Goal: Task Accomplishment & Management: Manage account settings

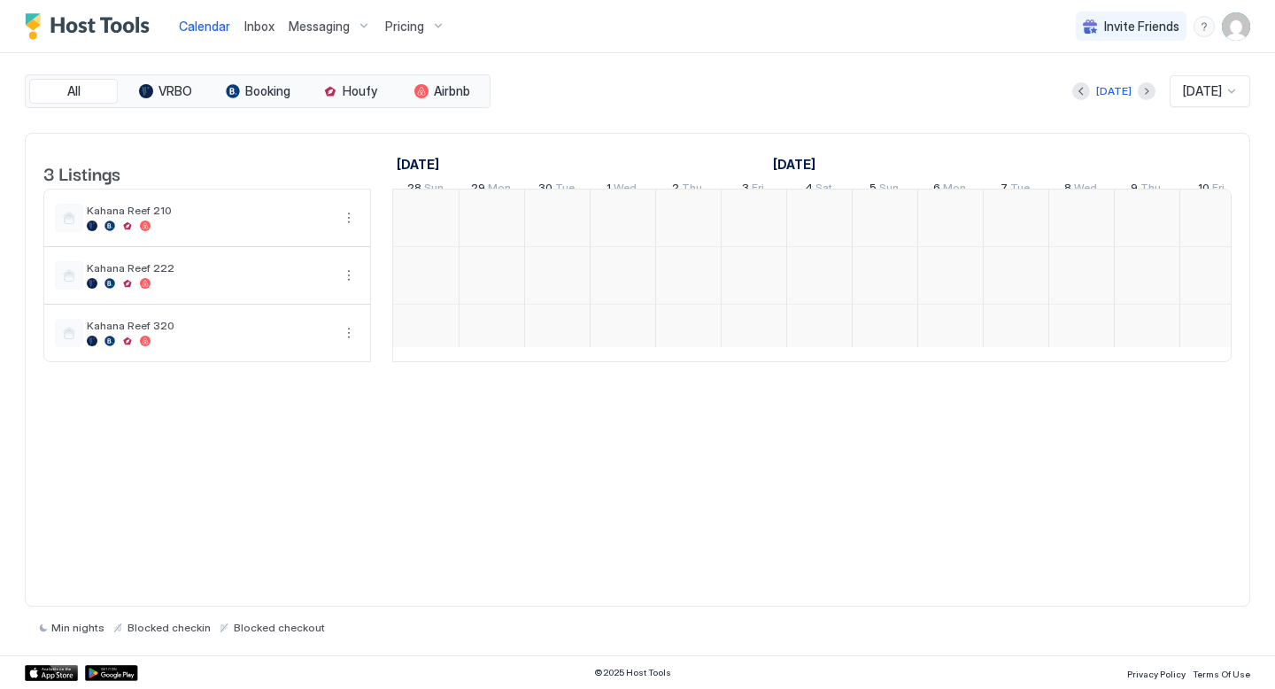
scroll to position [0, 984]
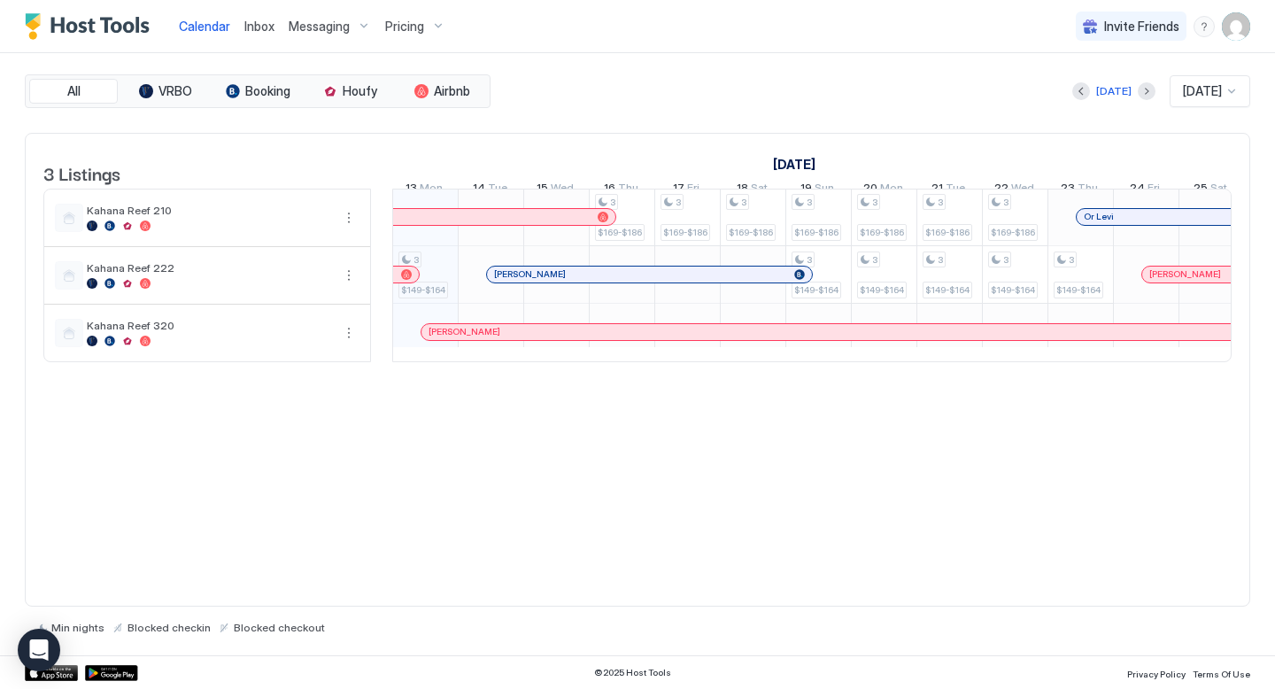
click at [329, 27] on span "Messaging" at bounding box center [319, 27] width 61 height 16
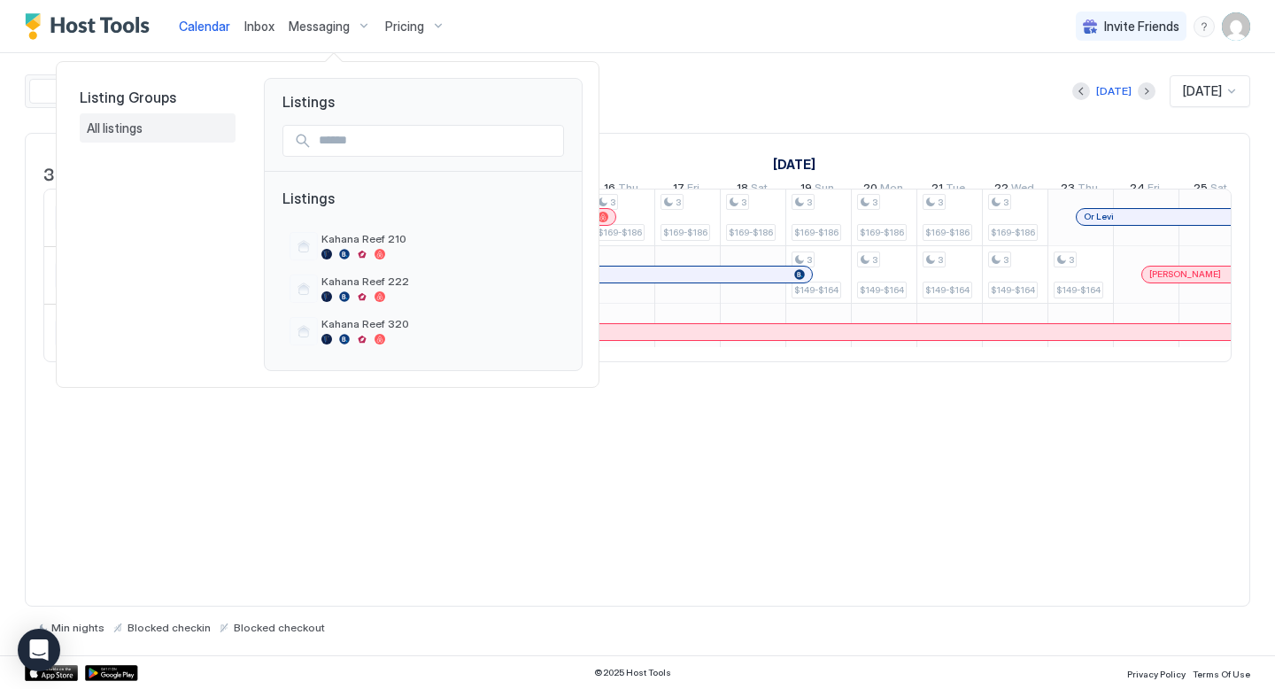
click at [128, 132] on span "All listings" at bounding box center [116, 128] width 58 height 16
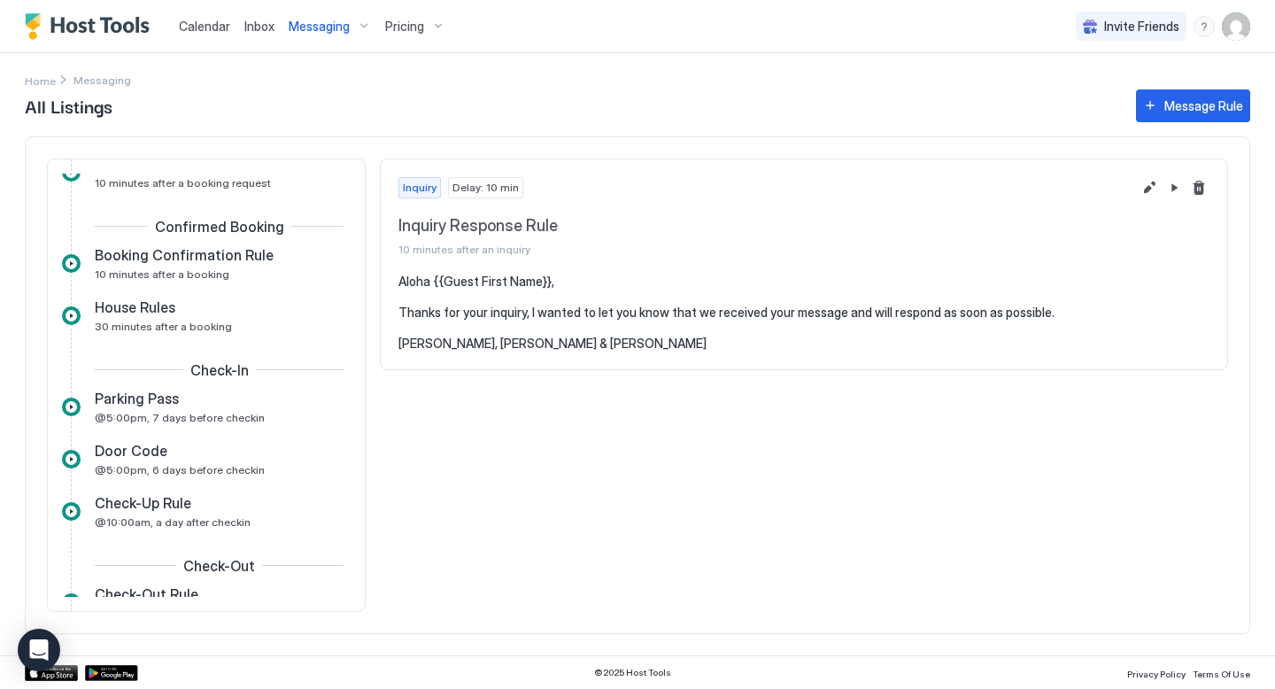
scroll to position [351, 0]
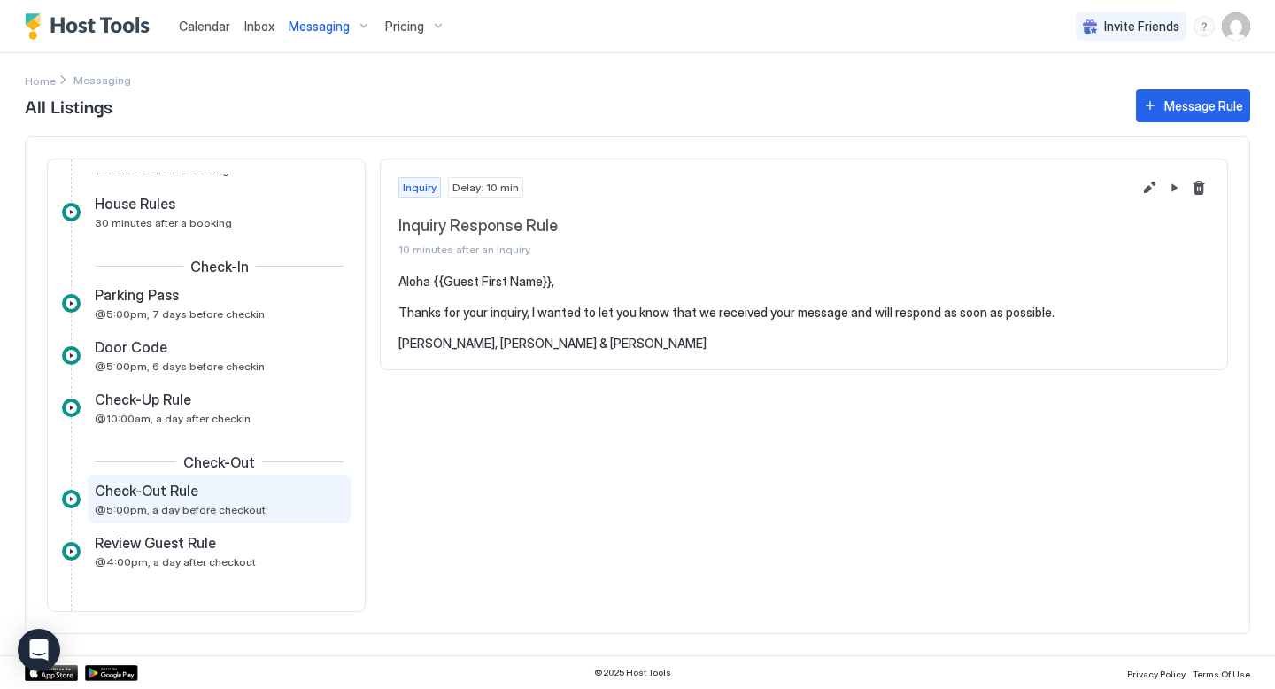
click at [181, 498] on span "Check-Out Rule" at bounding box center [147, 491] width 104 height 18
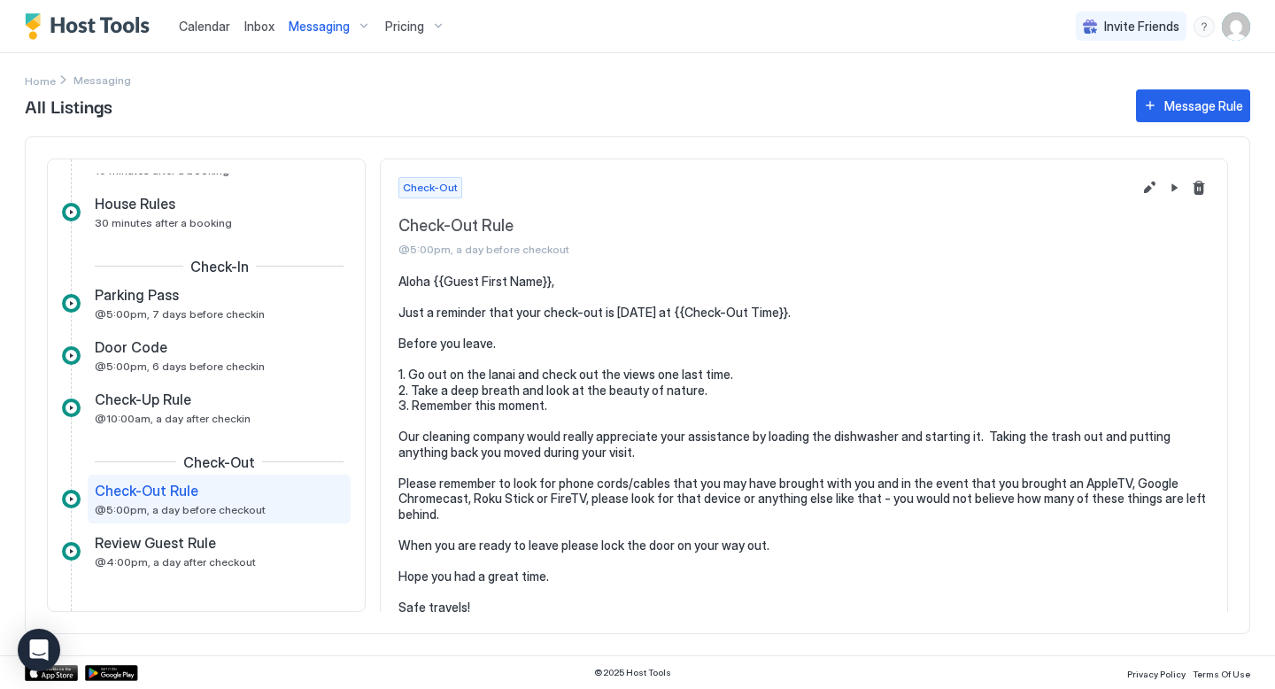
click at [1237, 19] on img "User profile" at bounding box center [1236, 26] width 28 height 28
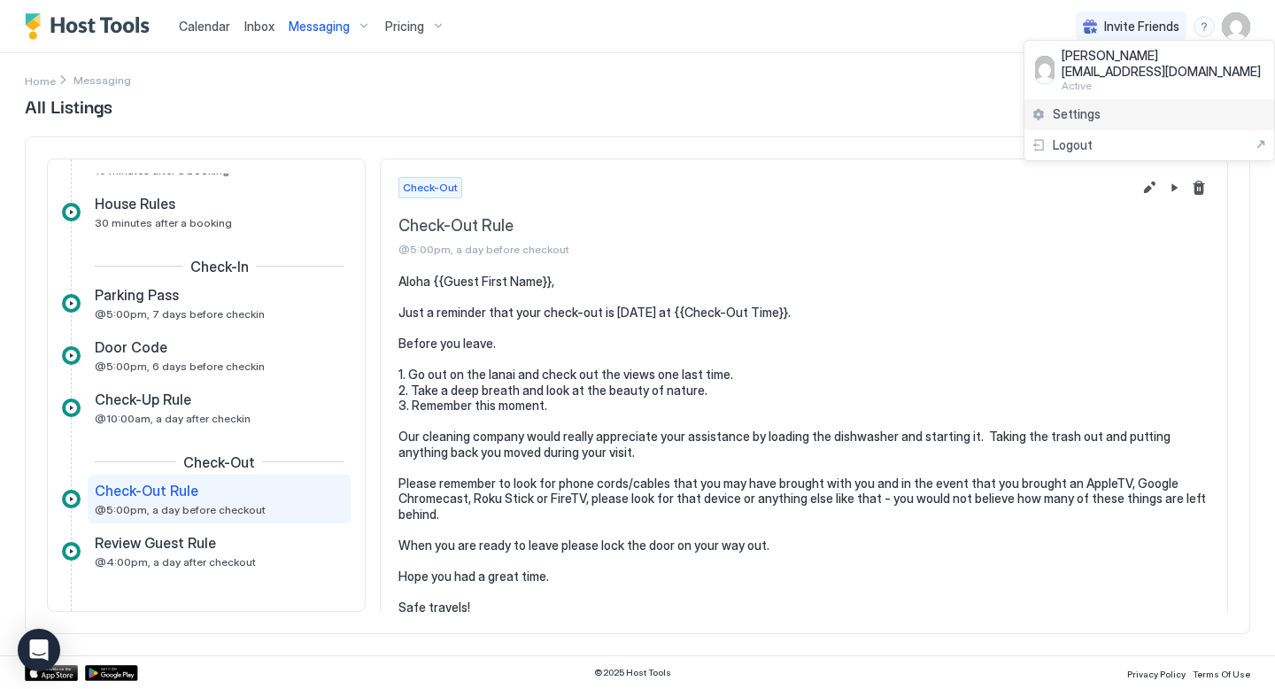
click at [1077, 106] on span "Settings" at bounding box center [1077, 114] width 48 height 16
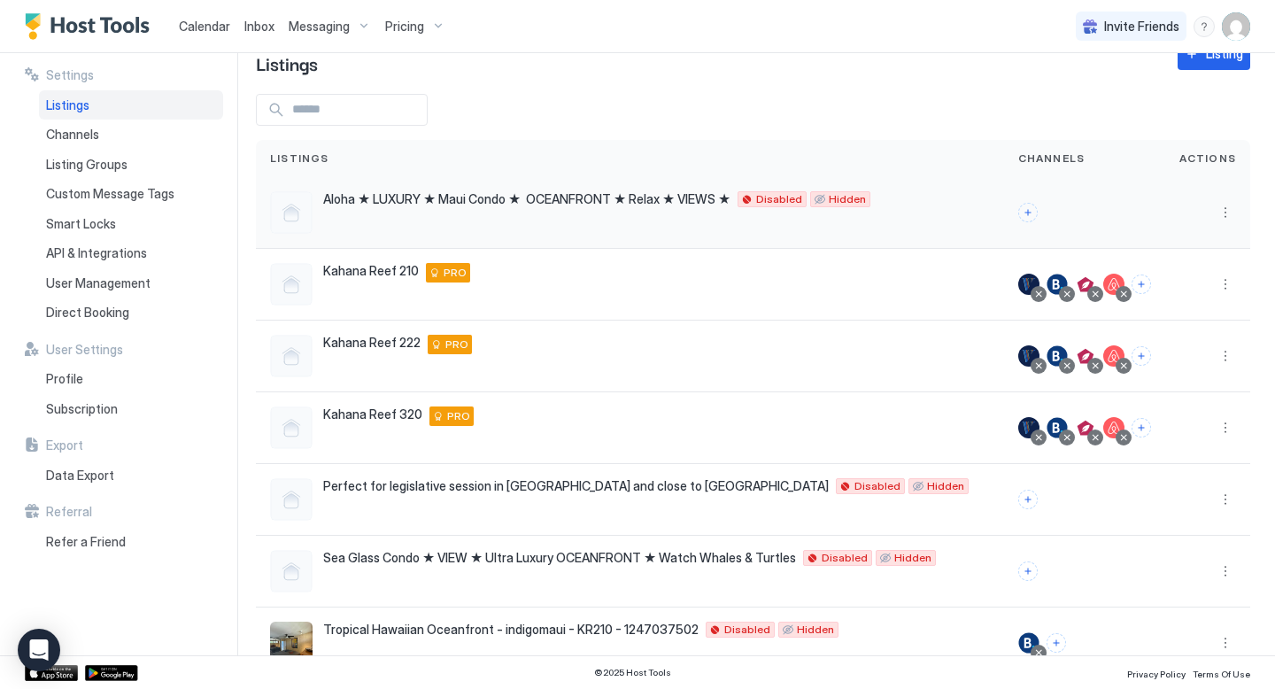
scroll to position [30, 0]
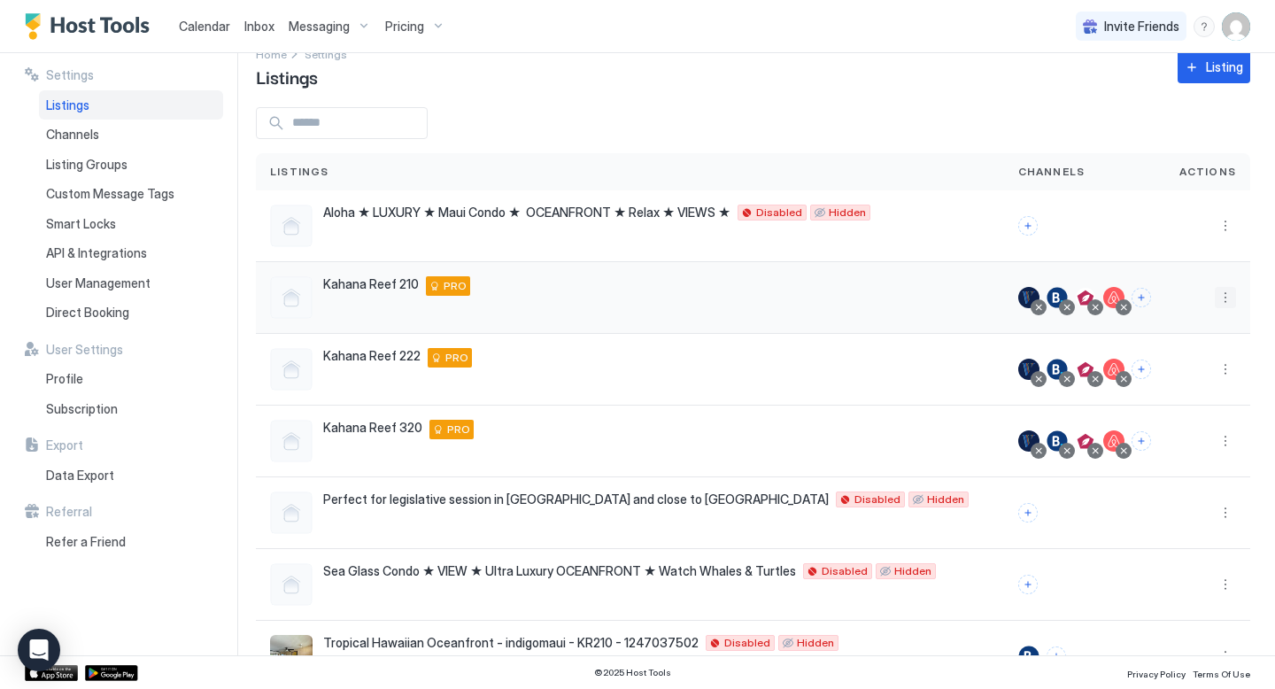
click at [1231, 307] on button "More options" at bounding box center [1225, 297] width 21 height 21
click at [1197, 385] on span "Listing Settings" at bounding box center [1185, 379] width 79 height 13
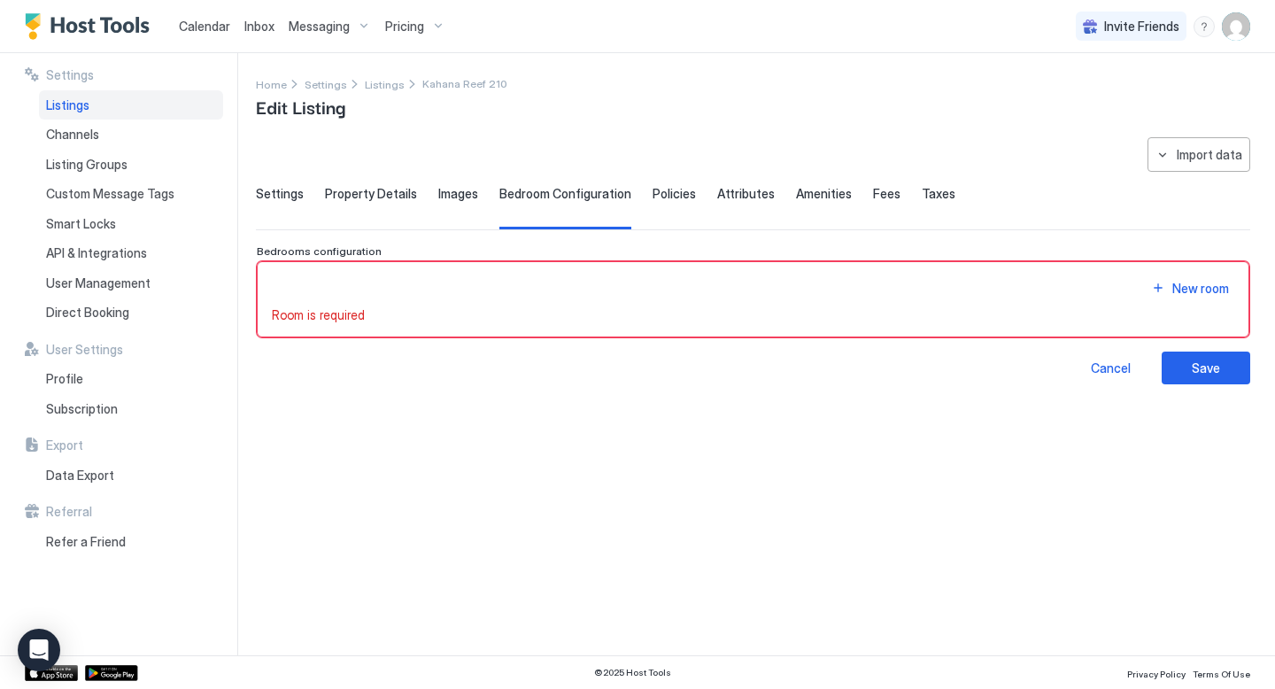
click at [381, 188] on span "Property Details" at bounding box center [371, 194] width 92 height 16
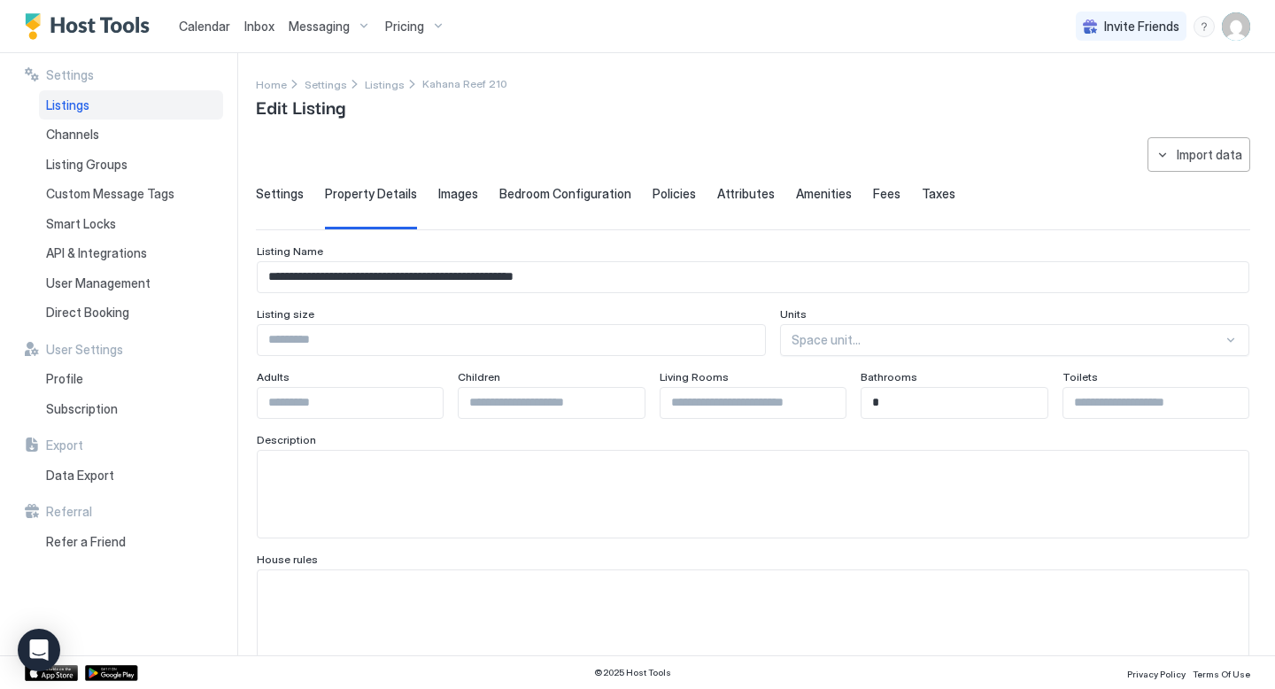
click at [289, 192] on span "Settings" at bounding box center [280, 194] width 48 height 16
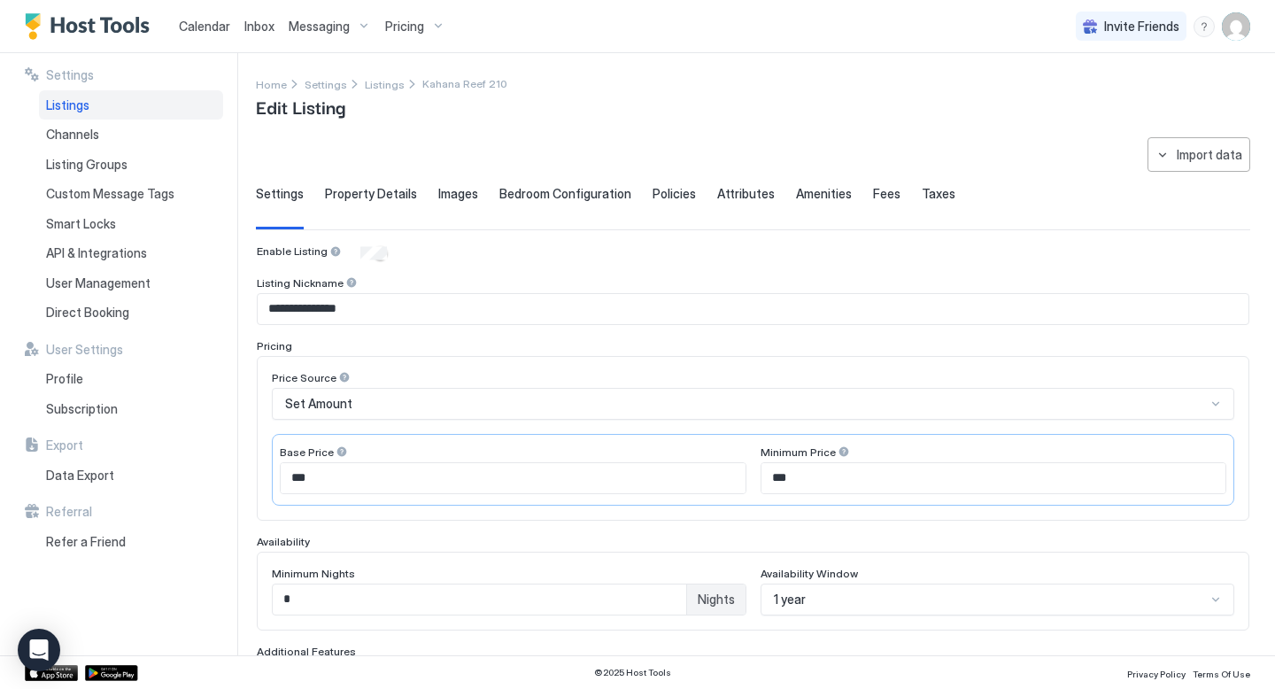
click at [662, 190] on span "Policies" at bounding box center [674, 194] width 43 height 16
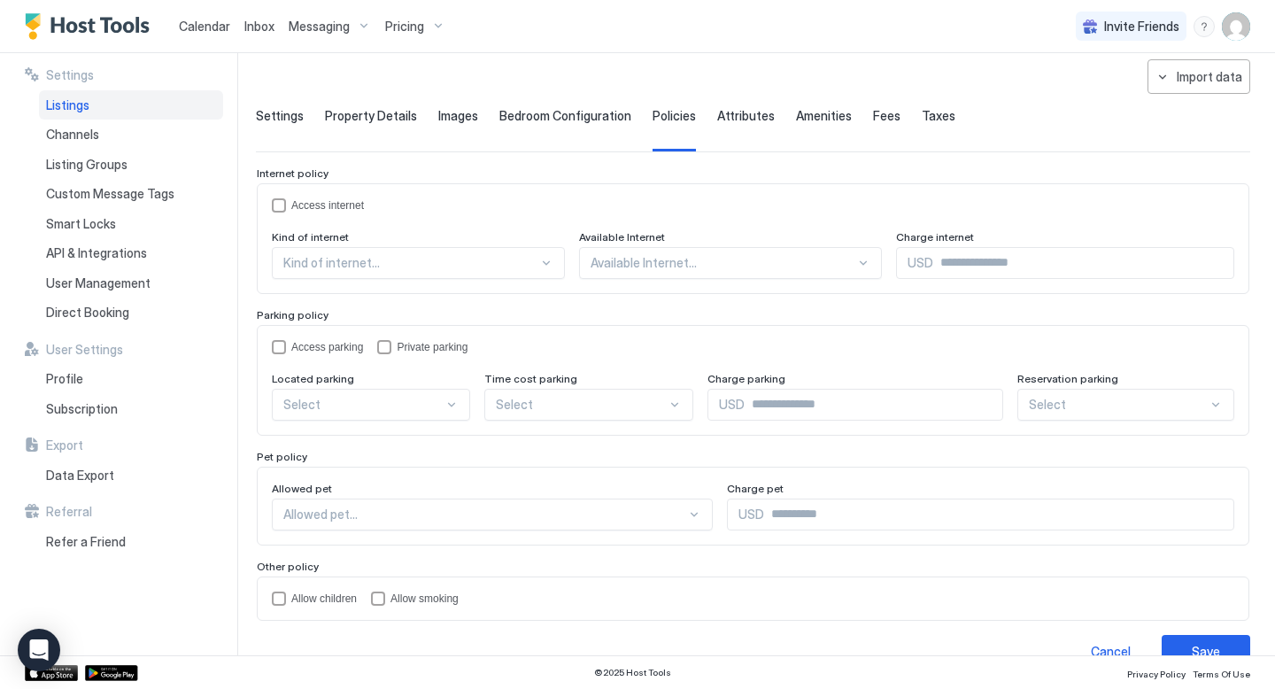
scroll to position [71, 0]
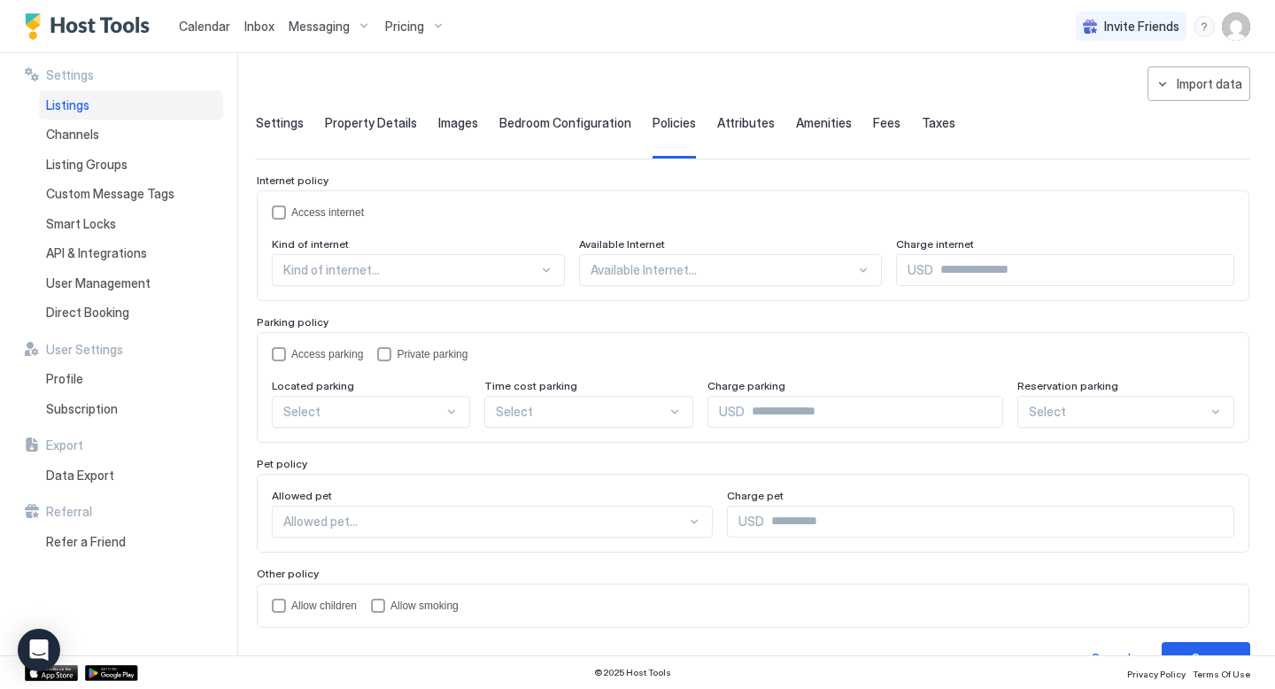
click at [352, 124] on span "Property Details" at bounding box center [371, 123] width 92 height 16
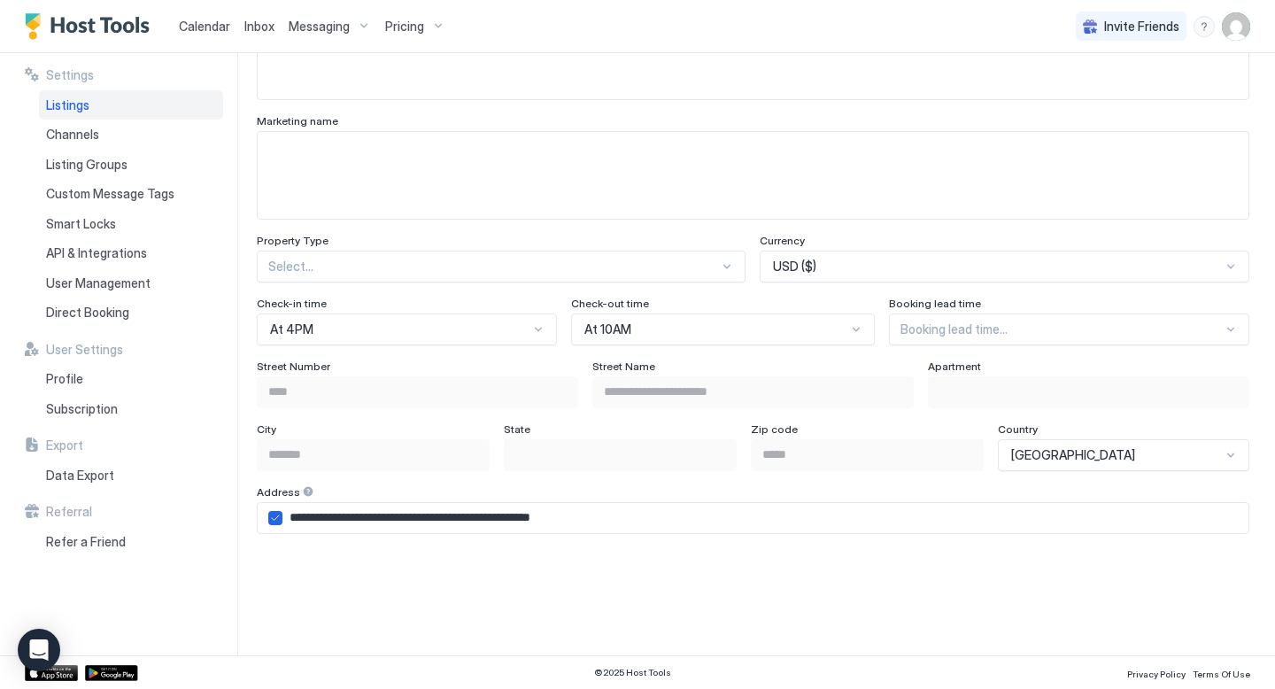
scroll to position [931, 0]
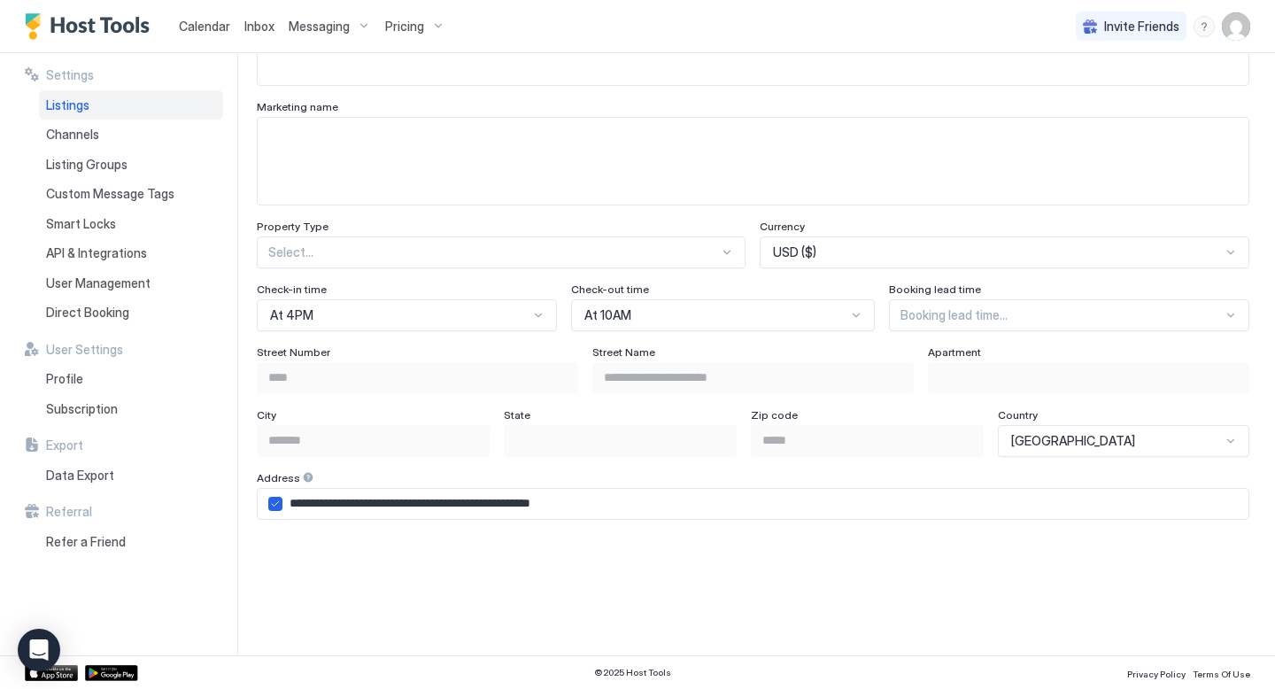
click at [656, 317] on div "At 10AM" at bounding box center [723, 315] width 304 height 32
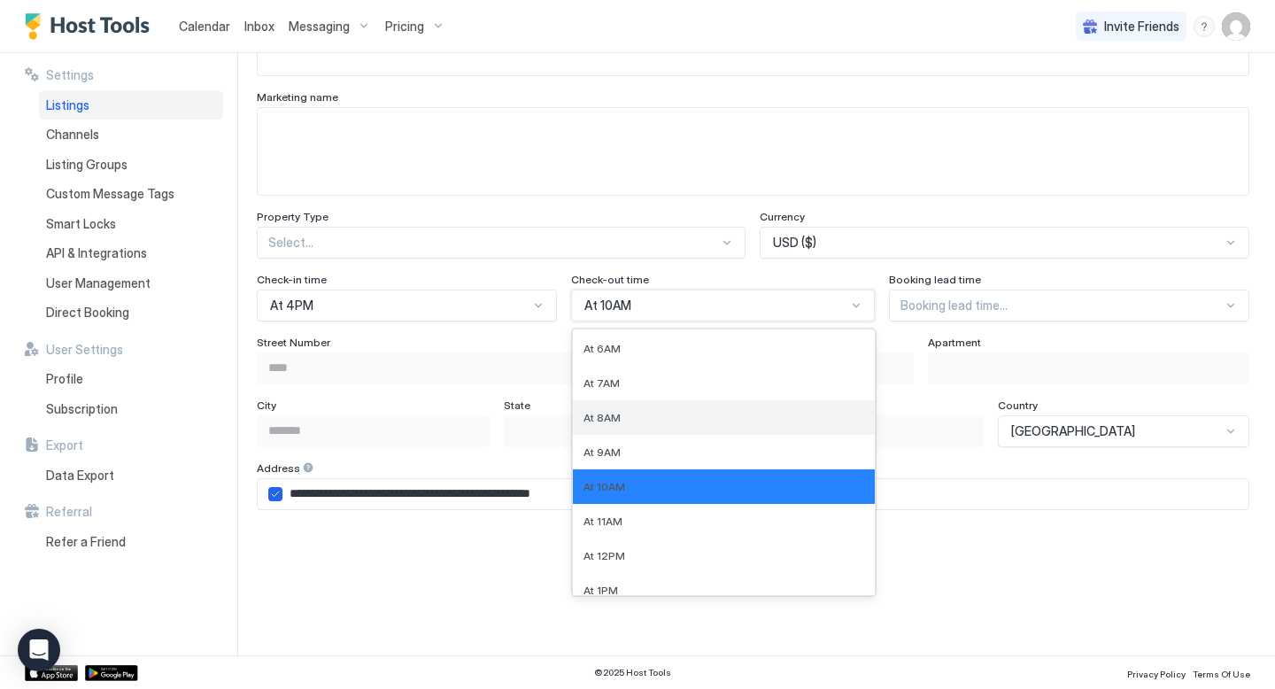
scroll to position [206, 0]
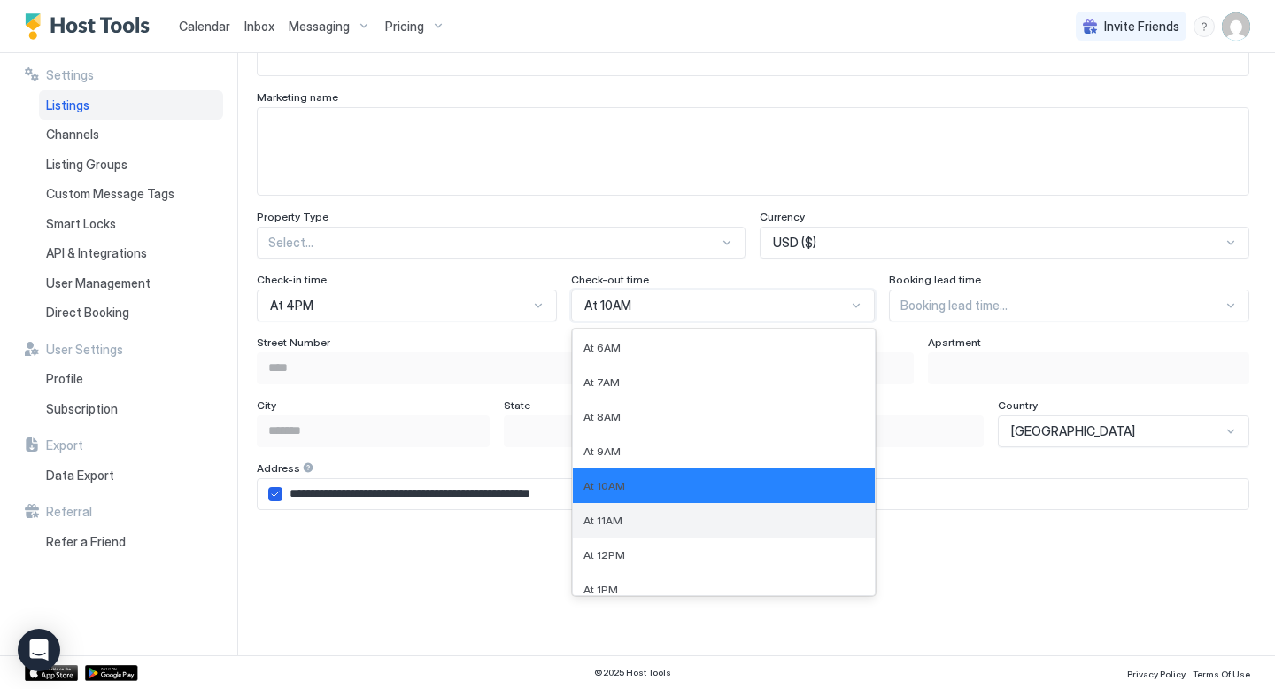
click at [608, 520] on span "At 11AM" at bounding box center [602, 520] width 39 height 13
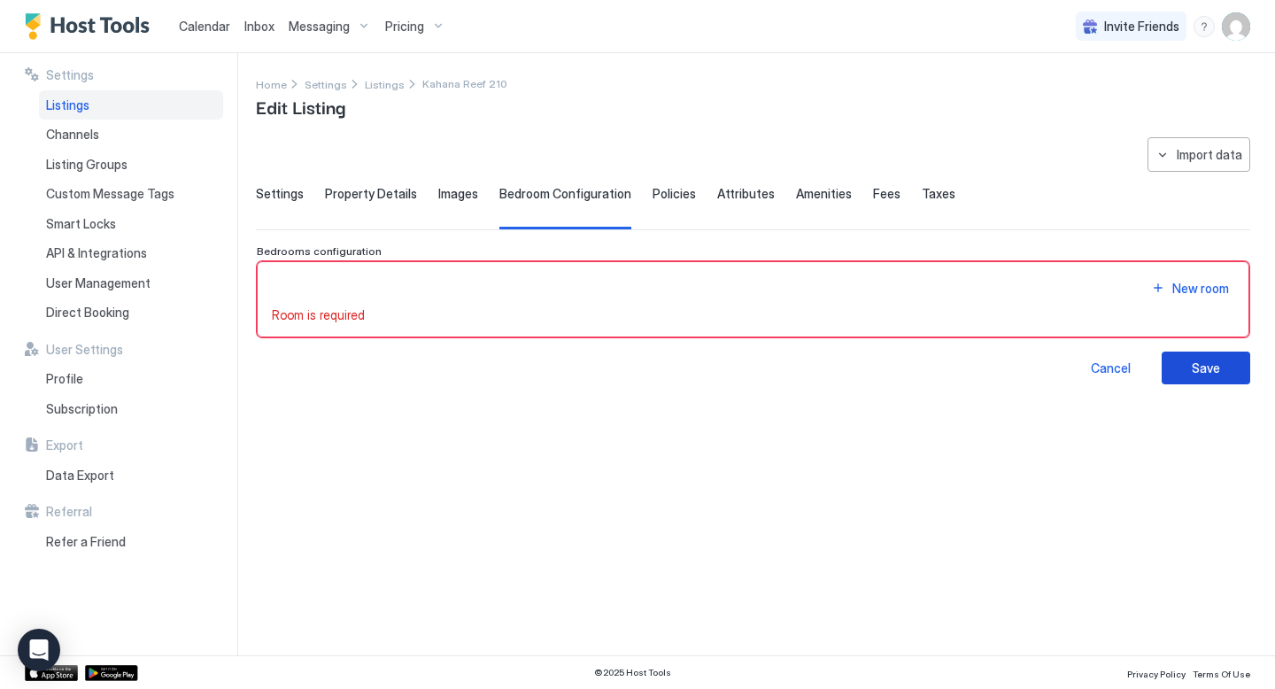
click at [1226, 371] on button "Save" at bounding box center [1206, 368] width 89 height 33
click at [1214, 368] on div "Save" at bounding box center [1206, 368] width 28 height 19
click at [370, 193] on span "Property Details" at bounding box center [371, 194] width 92 height 16
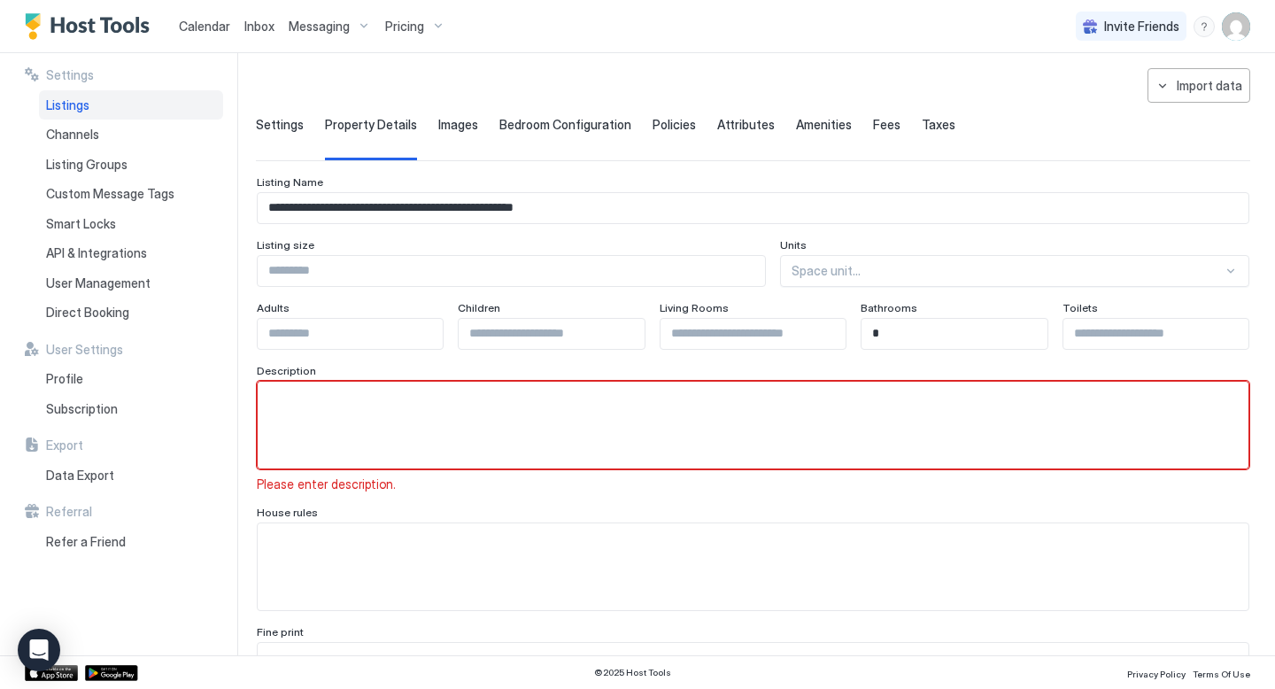
scroll to position [68, 0]
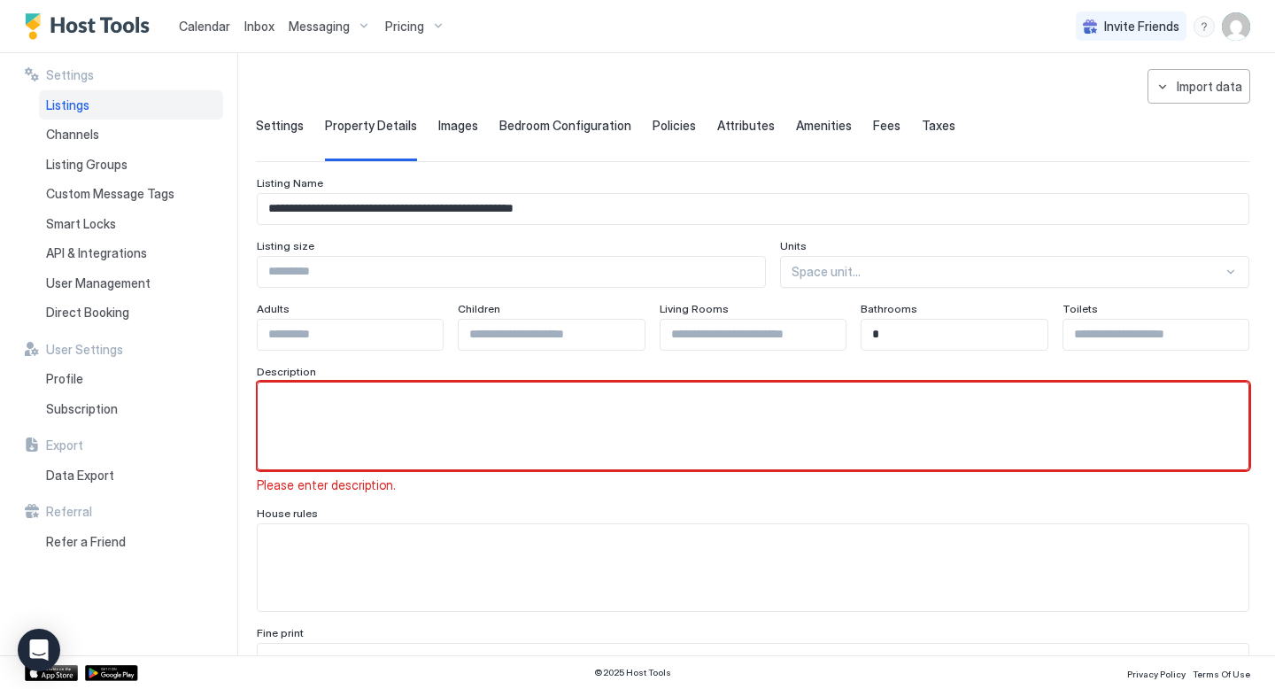
click at [333, 412] on textarea "Input Field" at bounding box center [753, 425] width 991 height 87
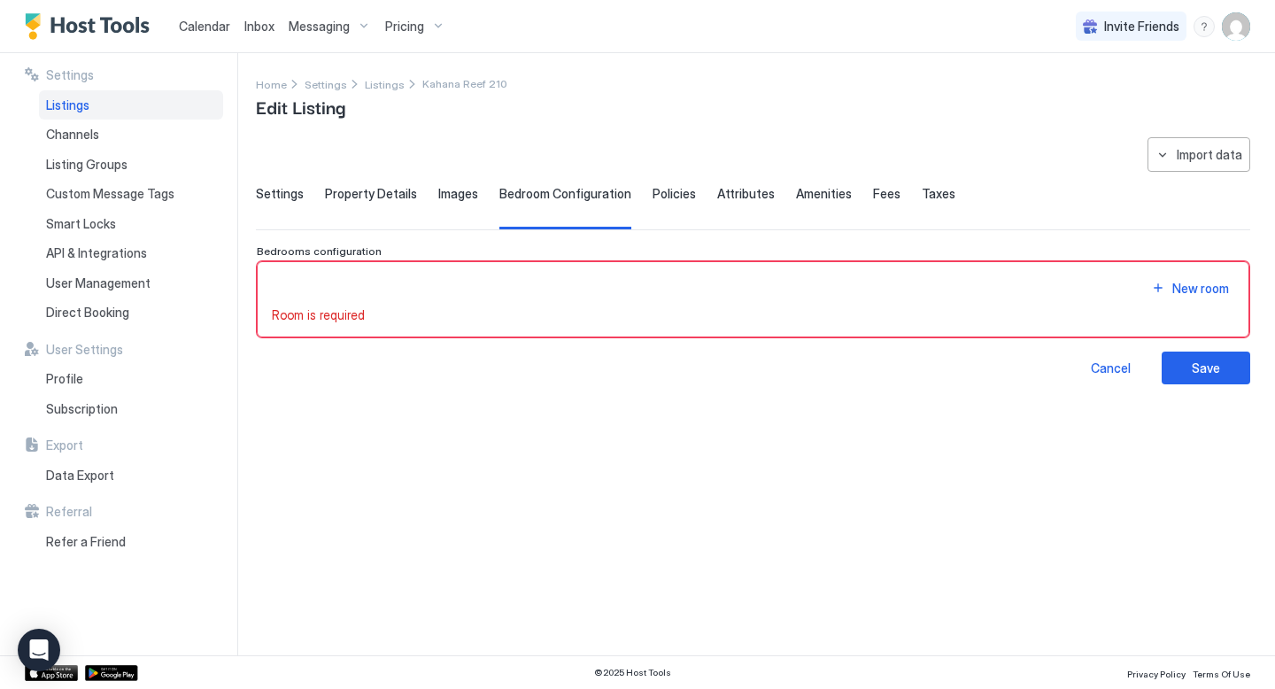
scroll to position [50, 0]
type textarea "*****"
click at [1112, 375] on div "Cancel" at bounding box center [1111, 368] width 40 height 19
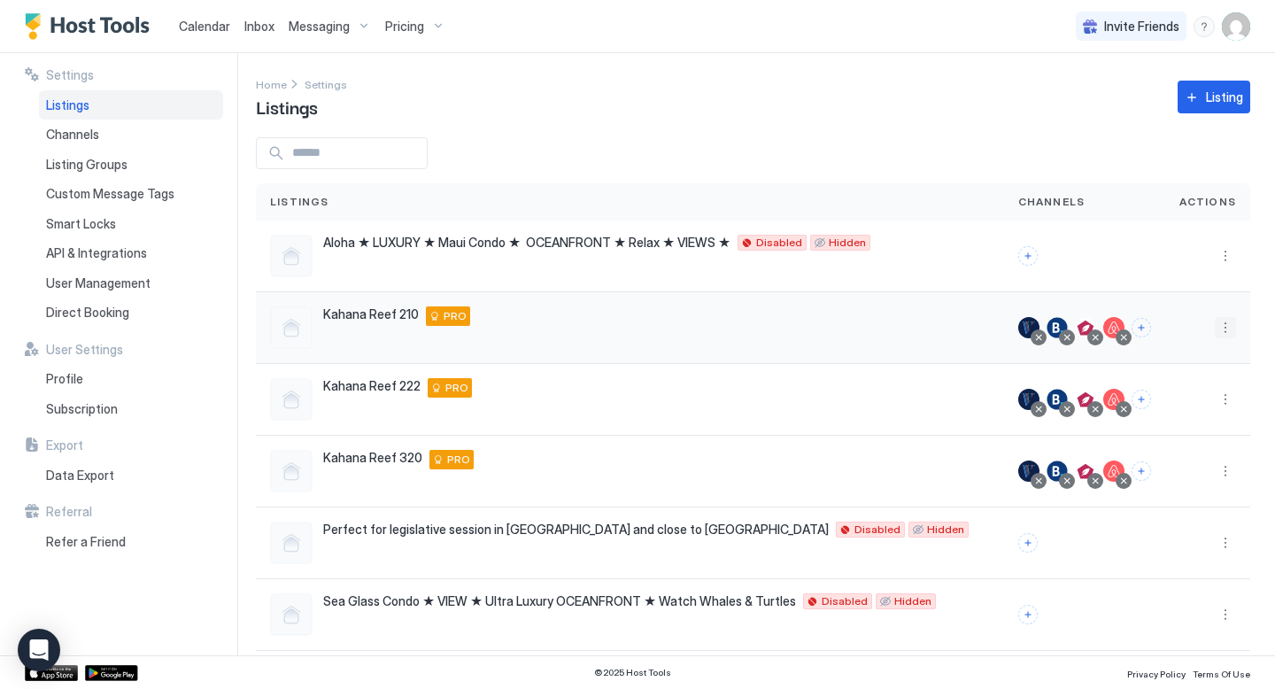
click at [1223, 328] on button "More options" at bounding box center [1225, 327] width 21 height 21
click at [1179, 412] on span "Listing Settings" at bounding box center [1185, 409] width 79 height 13
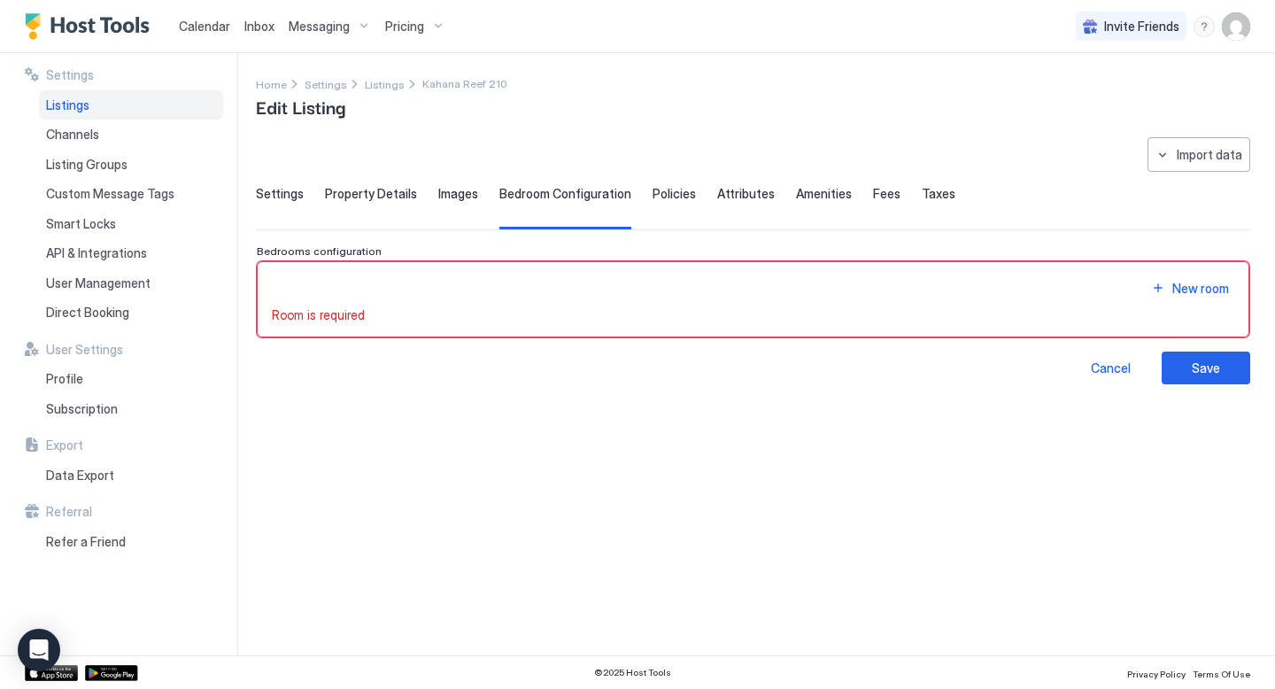
click at [328, 20] on span "Messaging" at bounding box center [319, 27] width 61 height 16
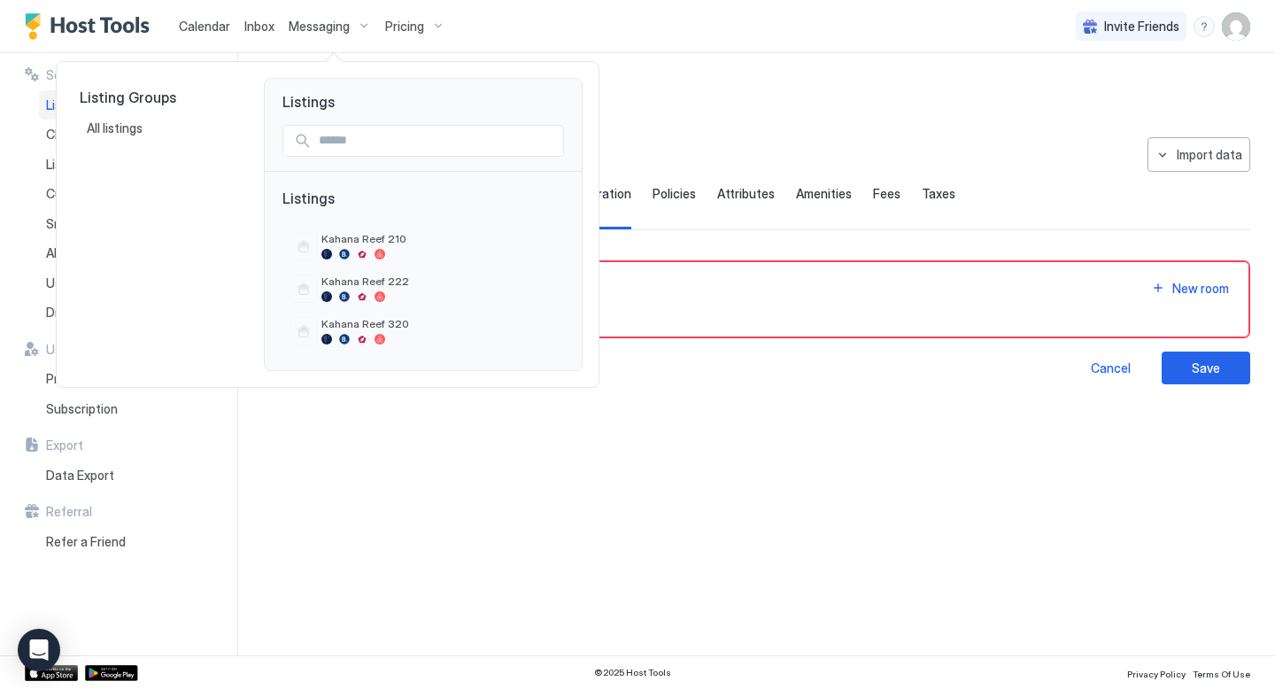
click at [322, 30] on div at bounding box center [637, 344] width 1275 height 689
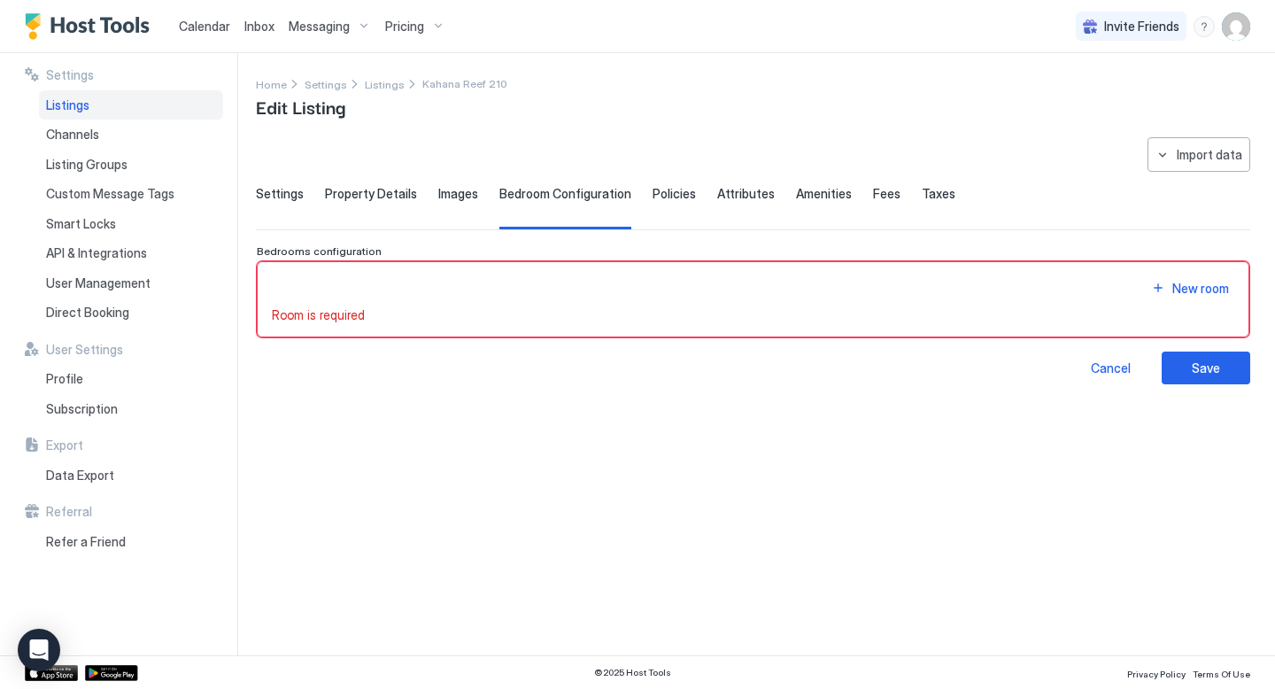
click at [318, 25] on span "Messaging" at bounding box center [319, 27] width 61 height 16
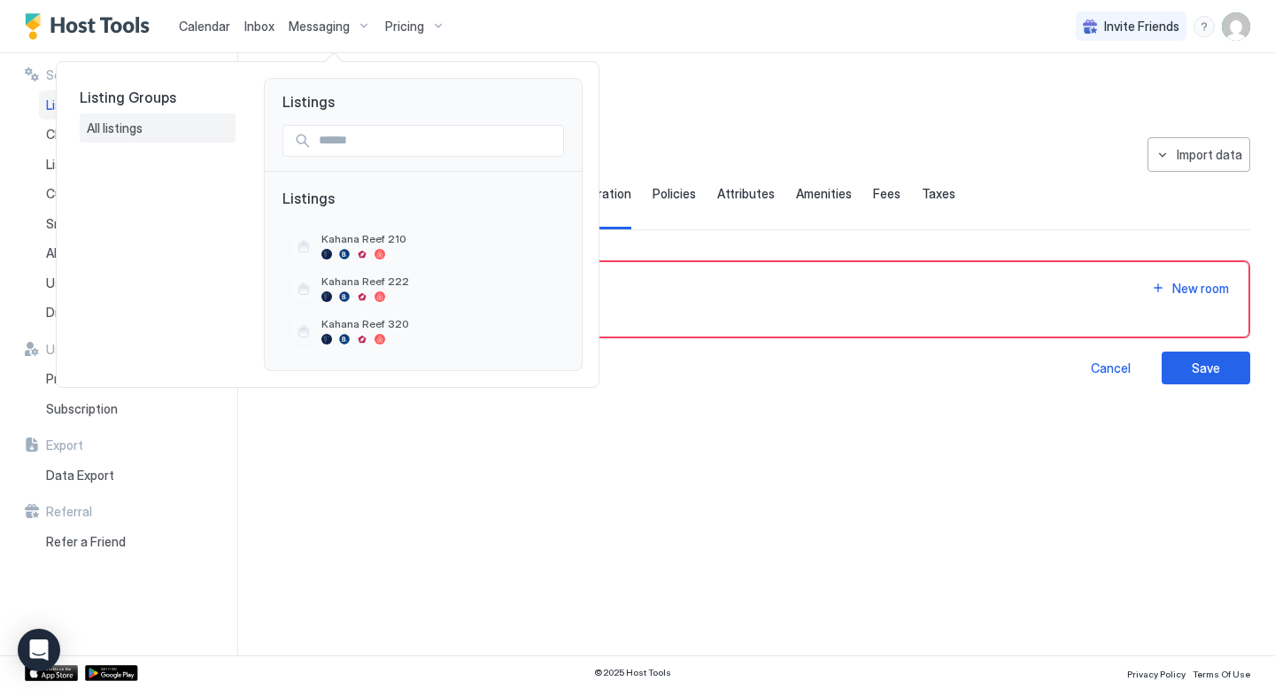
click at [132, 132] on span "All listings" at bounding box center [116, 128] width 58 height 16
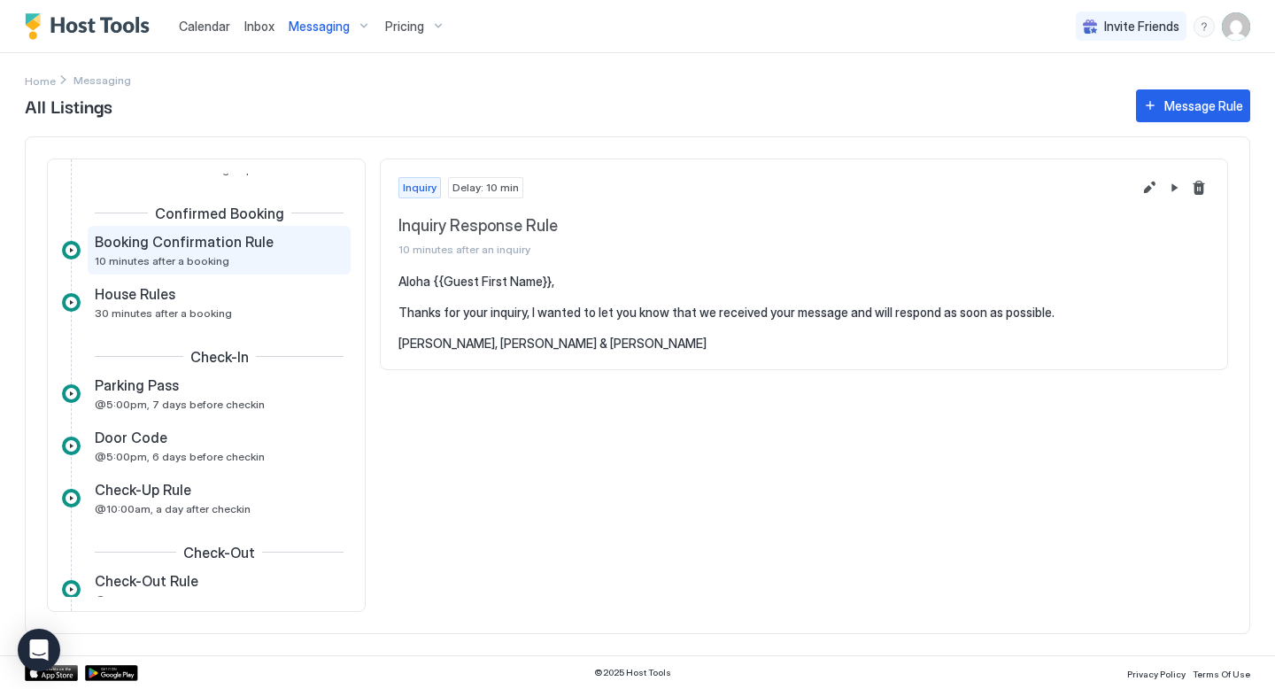
scroll to position [351, 0]
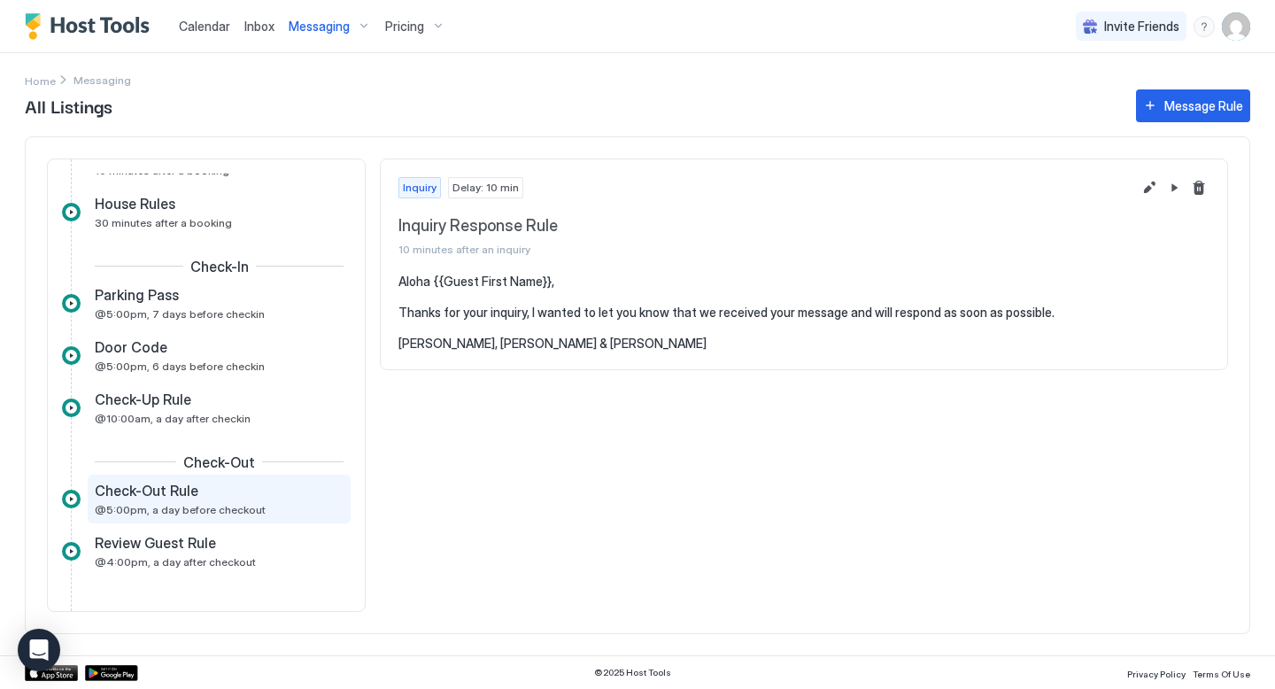
click at [180, 504] on span "@5:00pm, a day before checkout" at bounding box center [180, 509] width 171 height 13
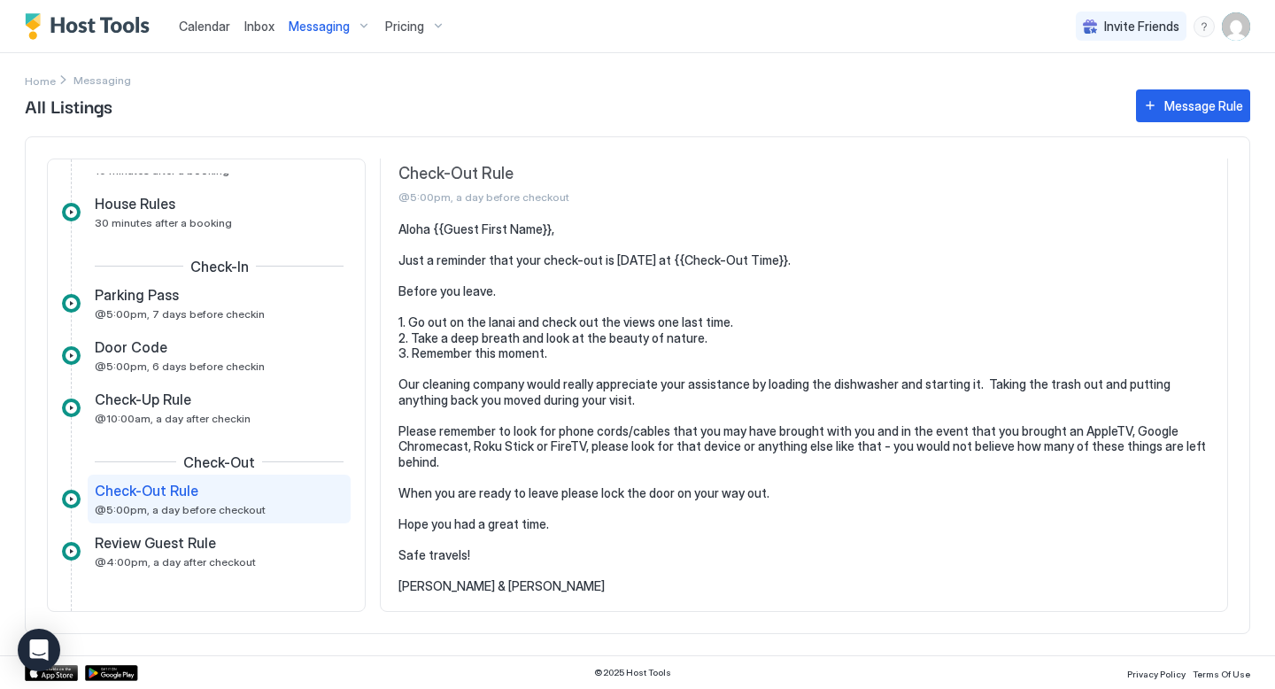
scroll to position [52, 0]
drag, startPoint x: 791, startPoint y: 252, endPoint x: 680, endPoint y: 260, distance: 111.0
click at [680, 260] on pre "Aloha {{Guest First Name}}, Just a reminder that your check-out is [DATE] at {{…" at bounding box center [803, 407] width 811 height 372
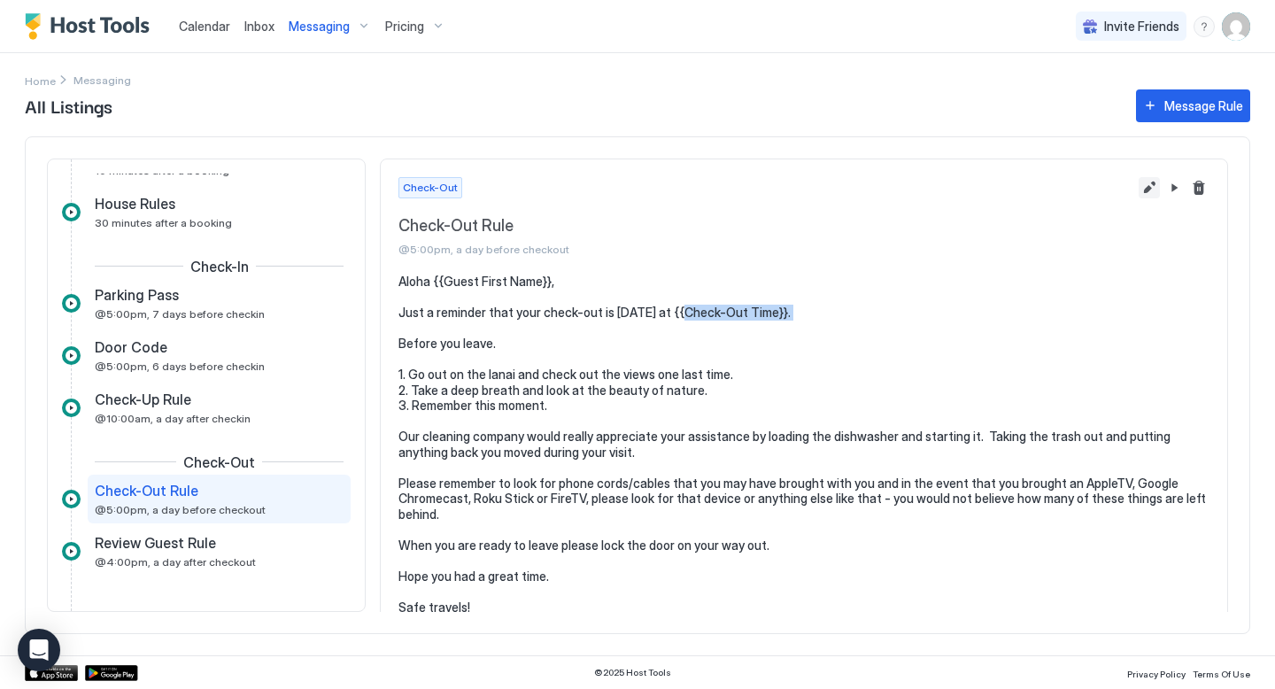
click at [1149, 186] on button "Edit message rule" at bounding box center [1149, 187] width 21 height 21
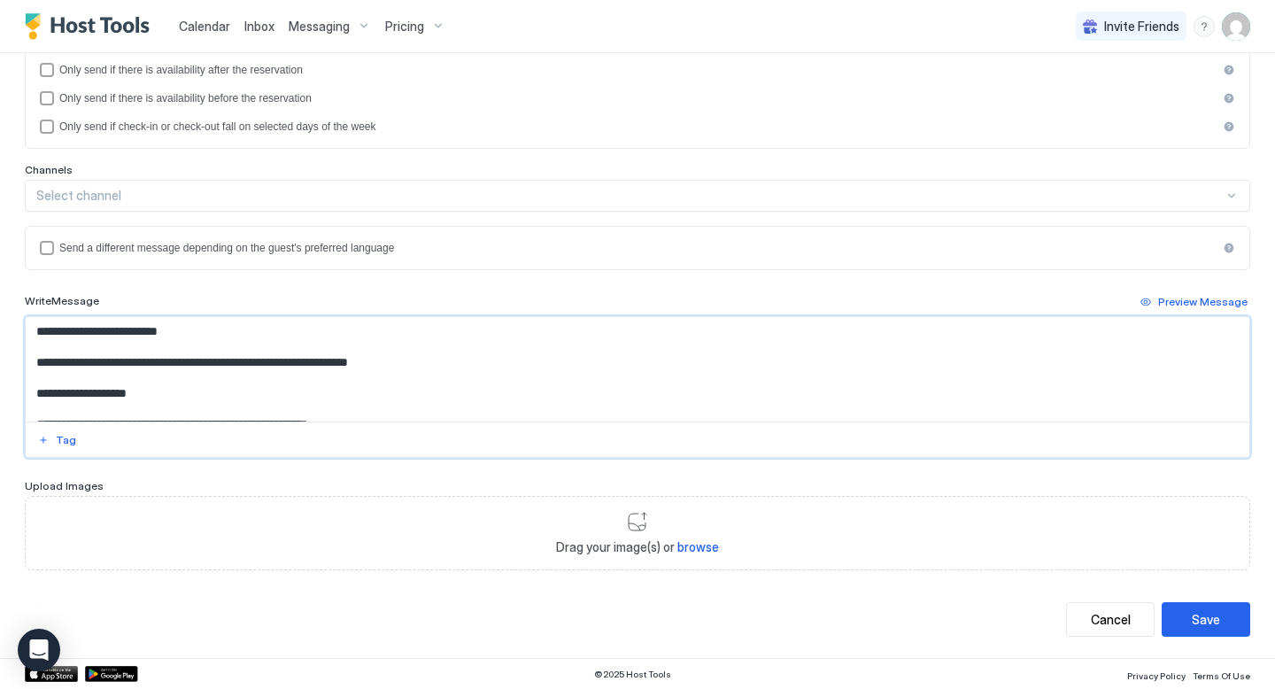
drag, startPoint x: 420, startPoint y: 361, endPoint x: 340, endPoint y: 362, distance: 79.7
click at [340, 362] on textarea "**********" at bounding box center [638, 369] width 1224 height 104
type textarea "**********"
click at [1209, 615] on div "Save" at bounding box center [1206, 619] width 28 height 19
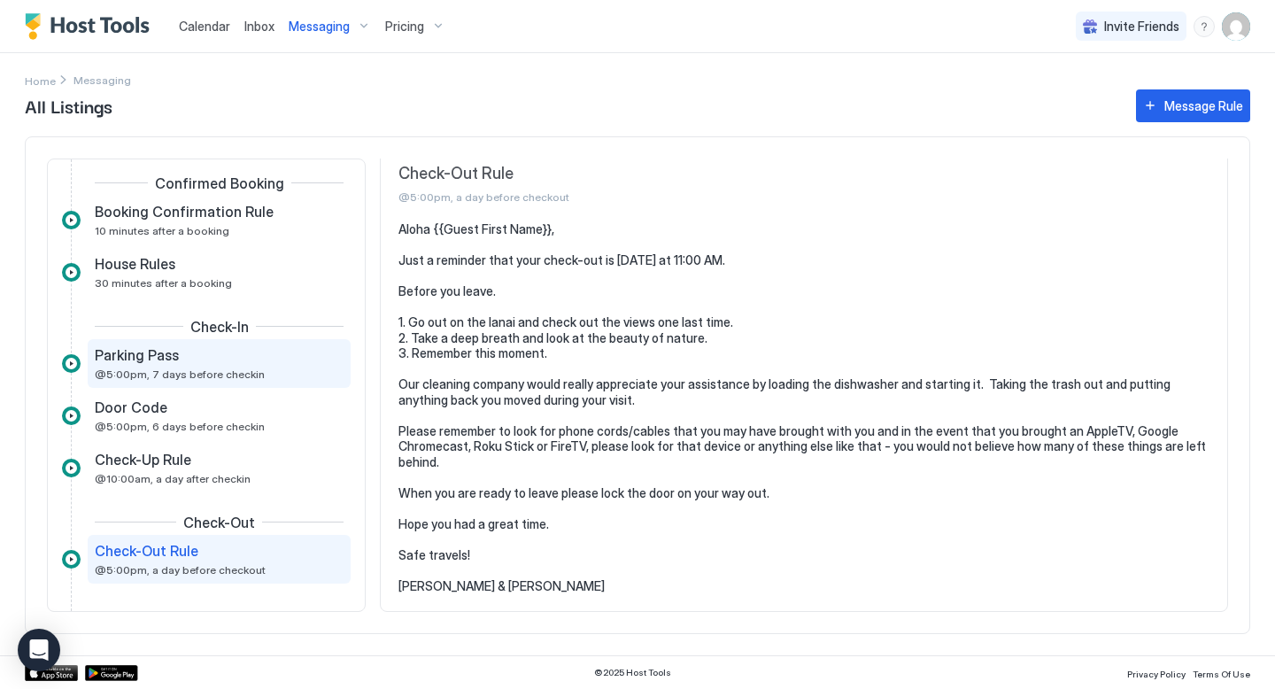
scroll to position [282, 0]
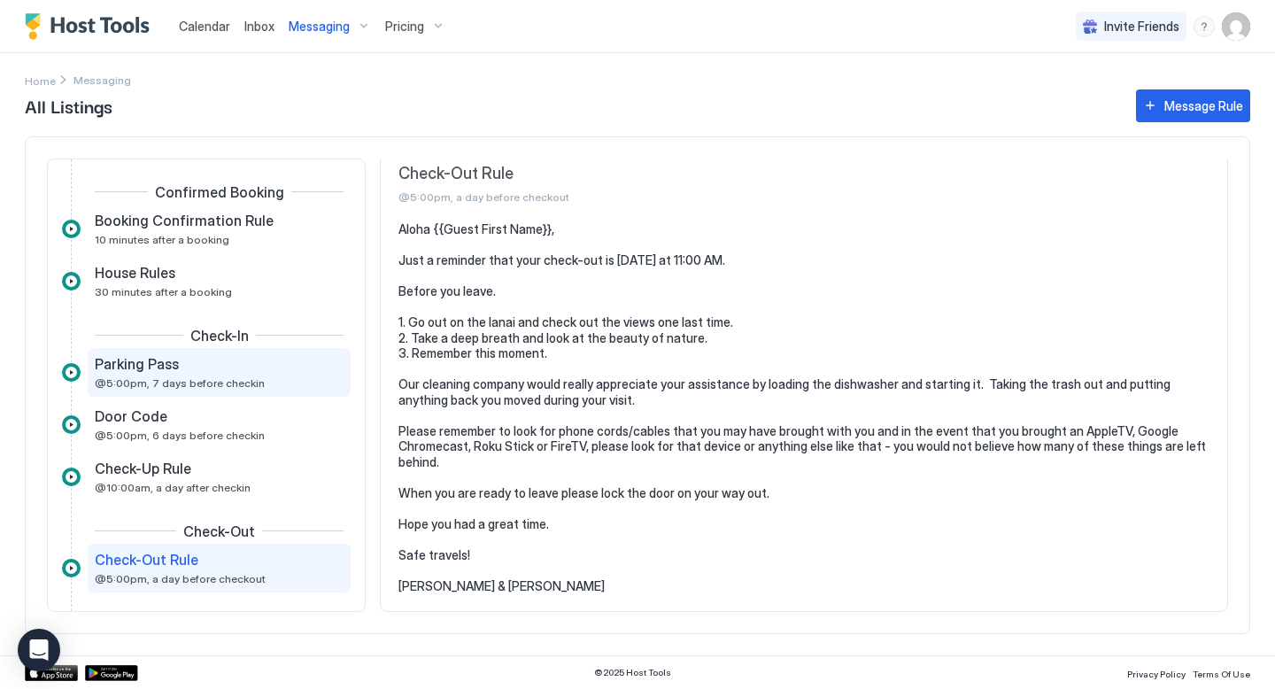
click at [175, 370] on div "Parking Pass" at bounding box center [207, 364] width 224 height 18
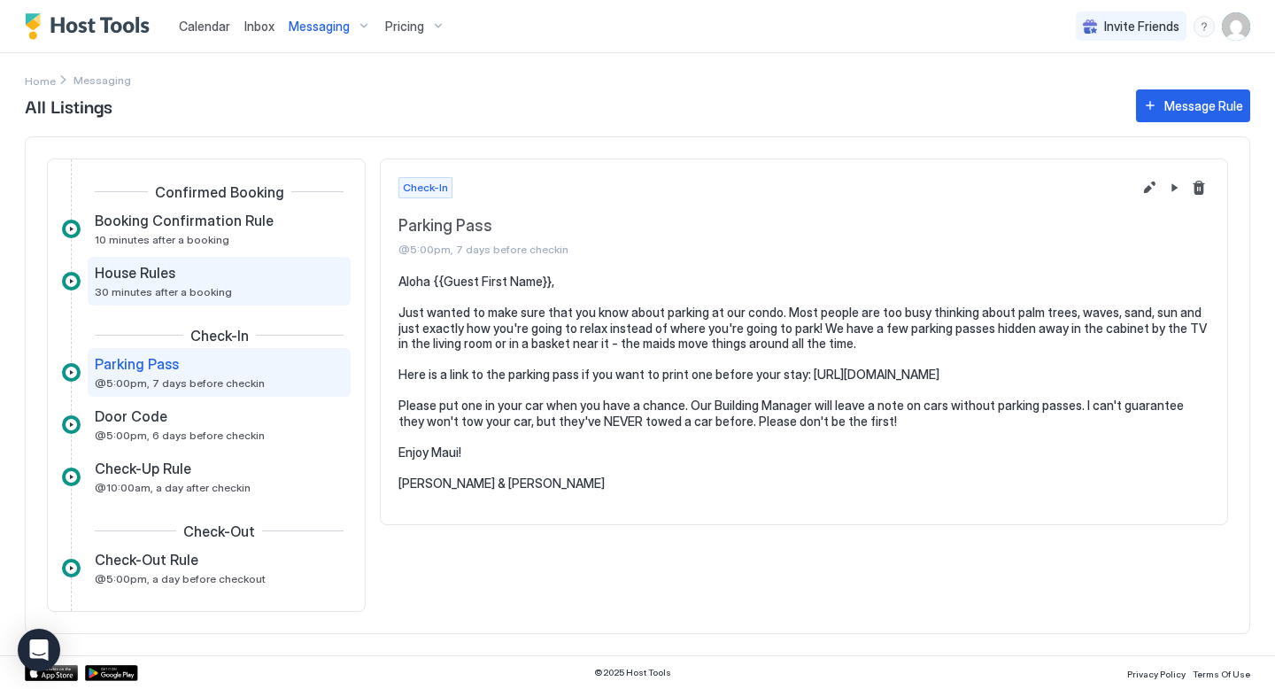
click at [173, 275] on span "House Rules" at bounding box center [135, 273] width 81 height 18
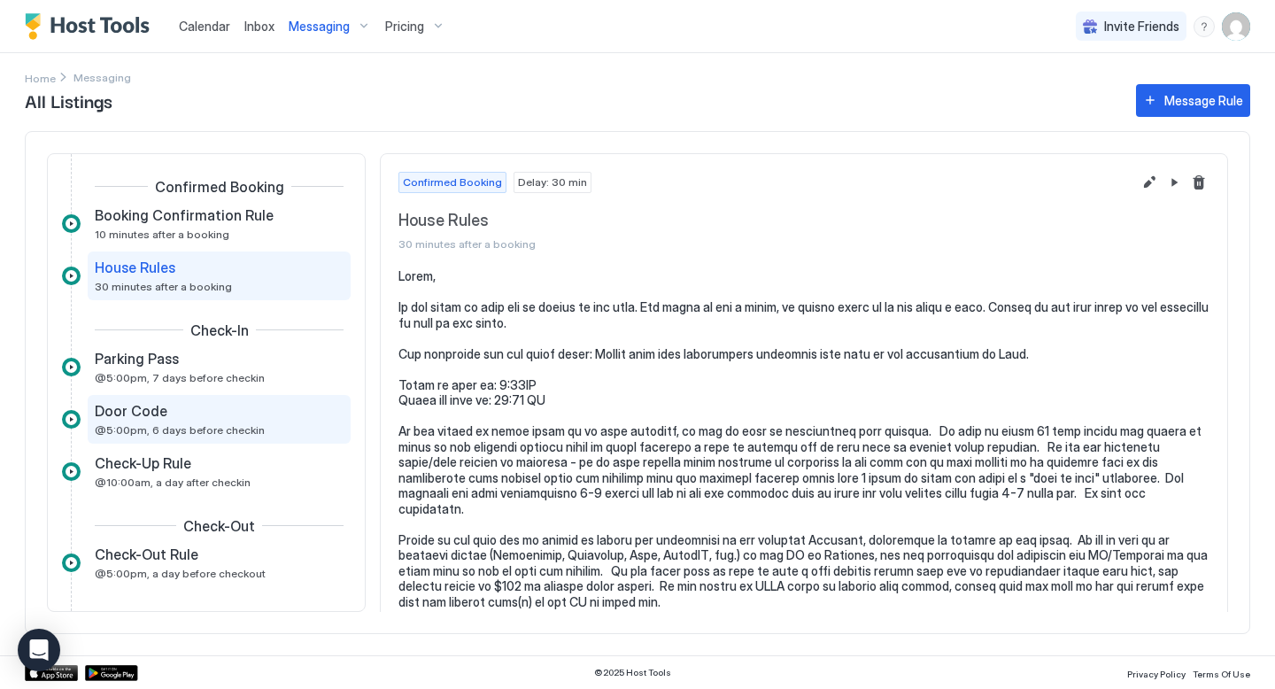
click at [167, 418] on div "Door Code" at bounding box center [207, 411] width 224 height 18
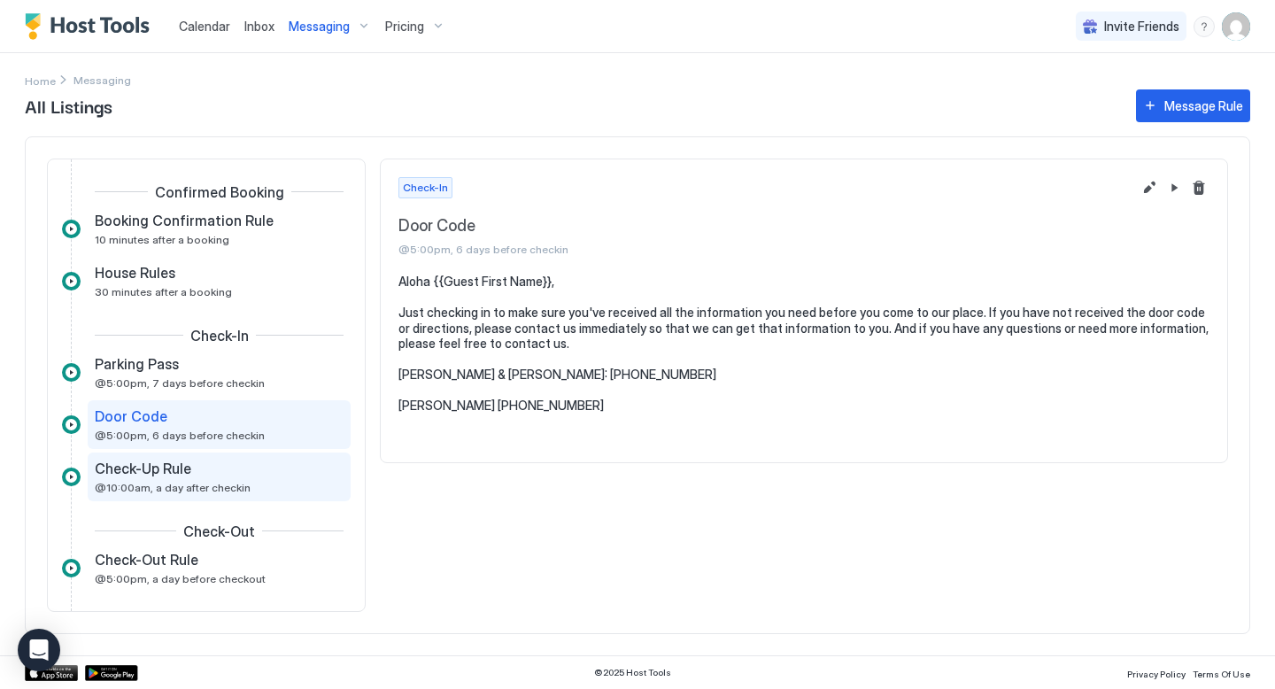
click at [164, 469] on span "Check-Up Rule" at bounding box center [143, 469] width 97 height 18
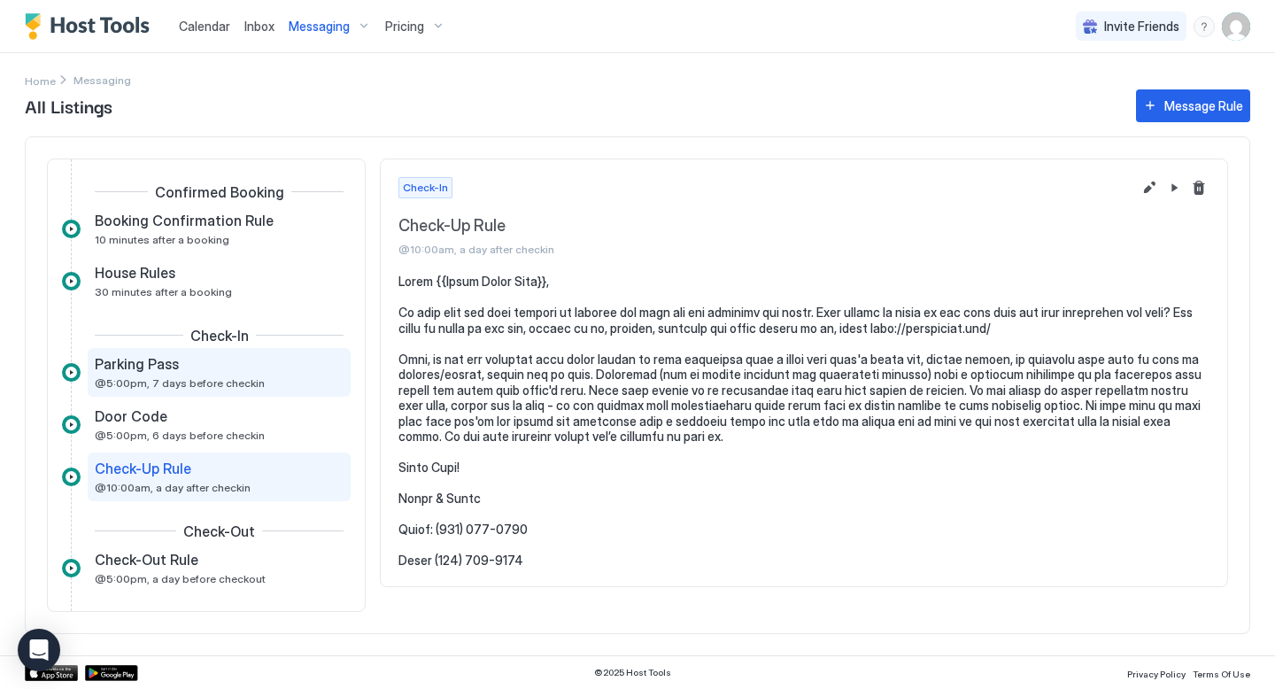
click at [134, 358] on span "Parking Pass" at bounding box center [137, 364] width 84 height 18
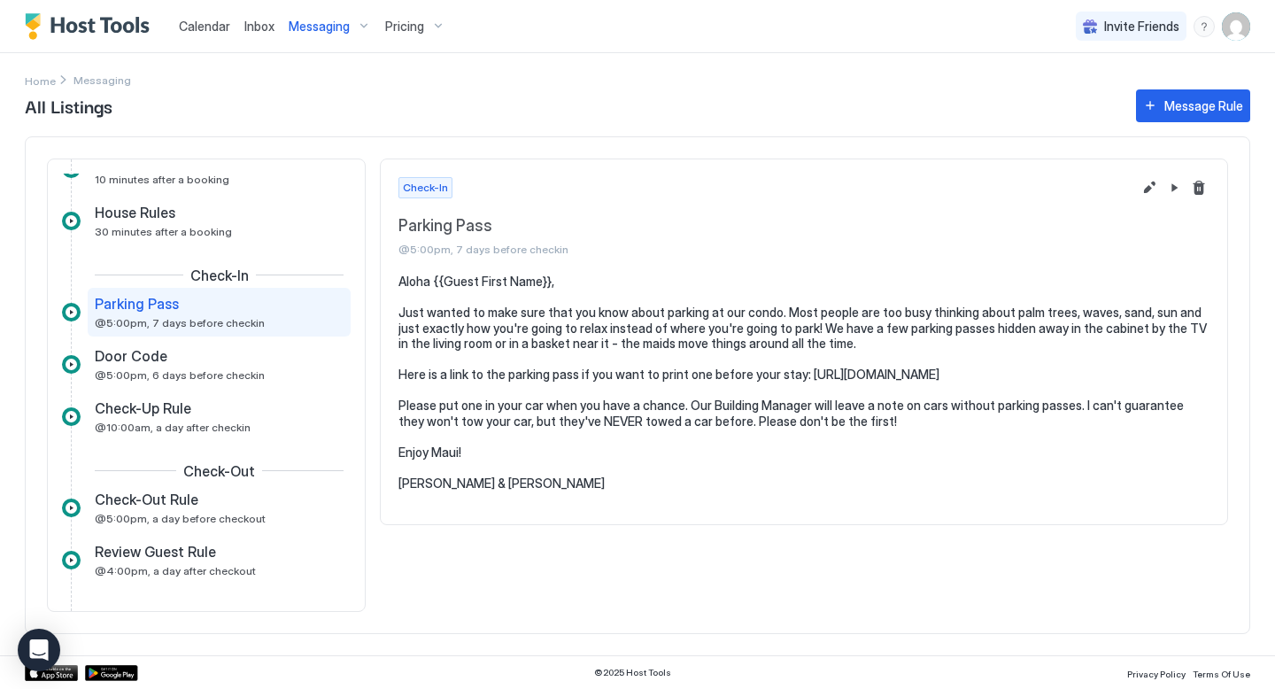
scroll to position [351, 0]
